Goal: Register for event/course

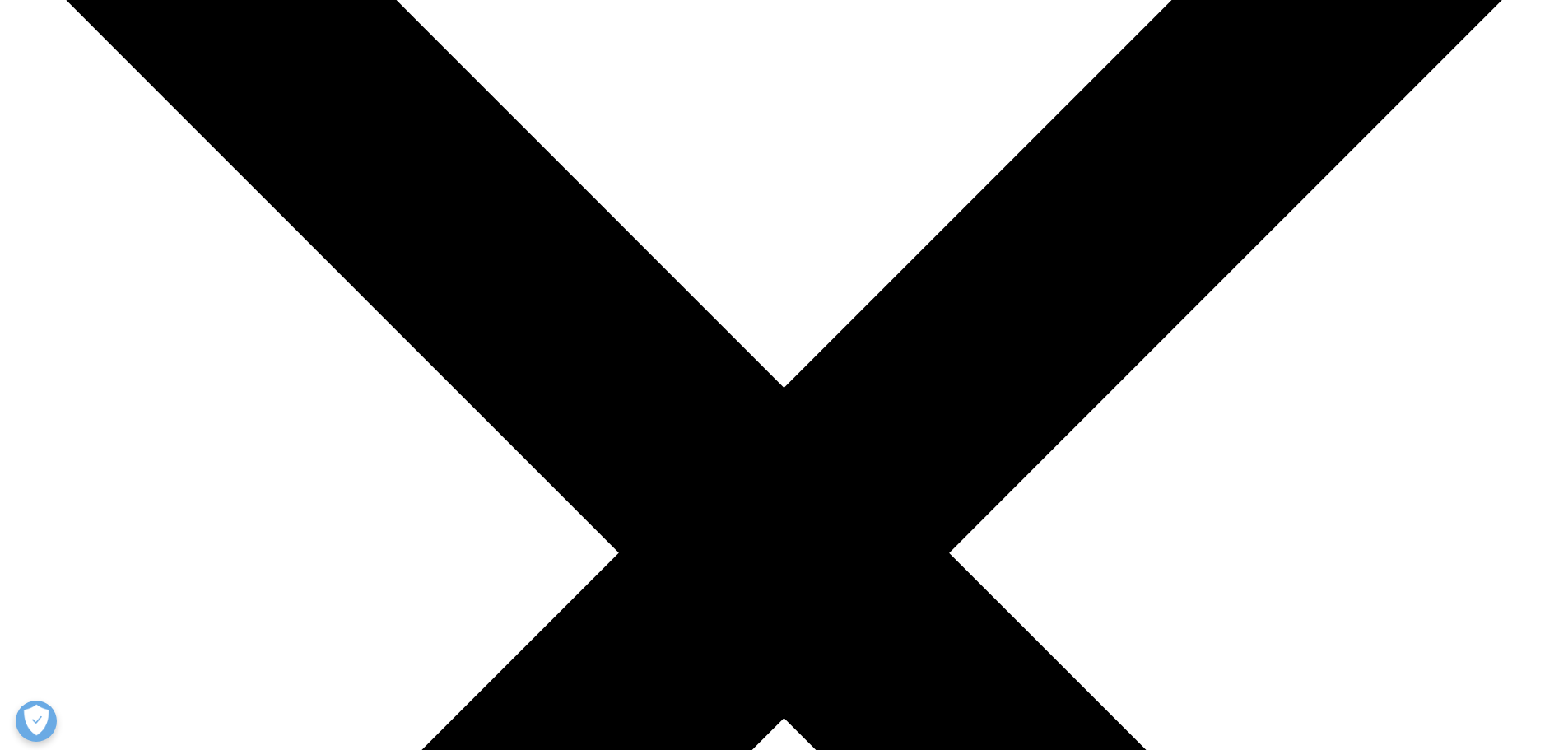
scroll to position [82, 0]
